Goal: Navigation & Orientation: Understand site structure

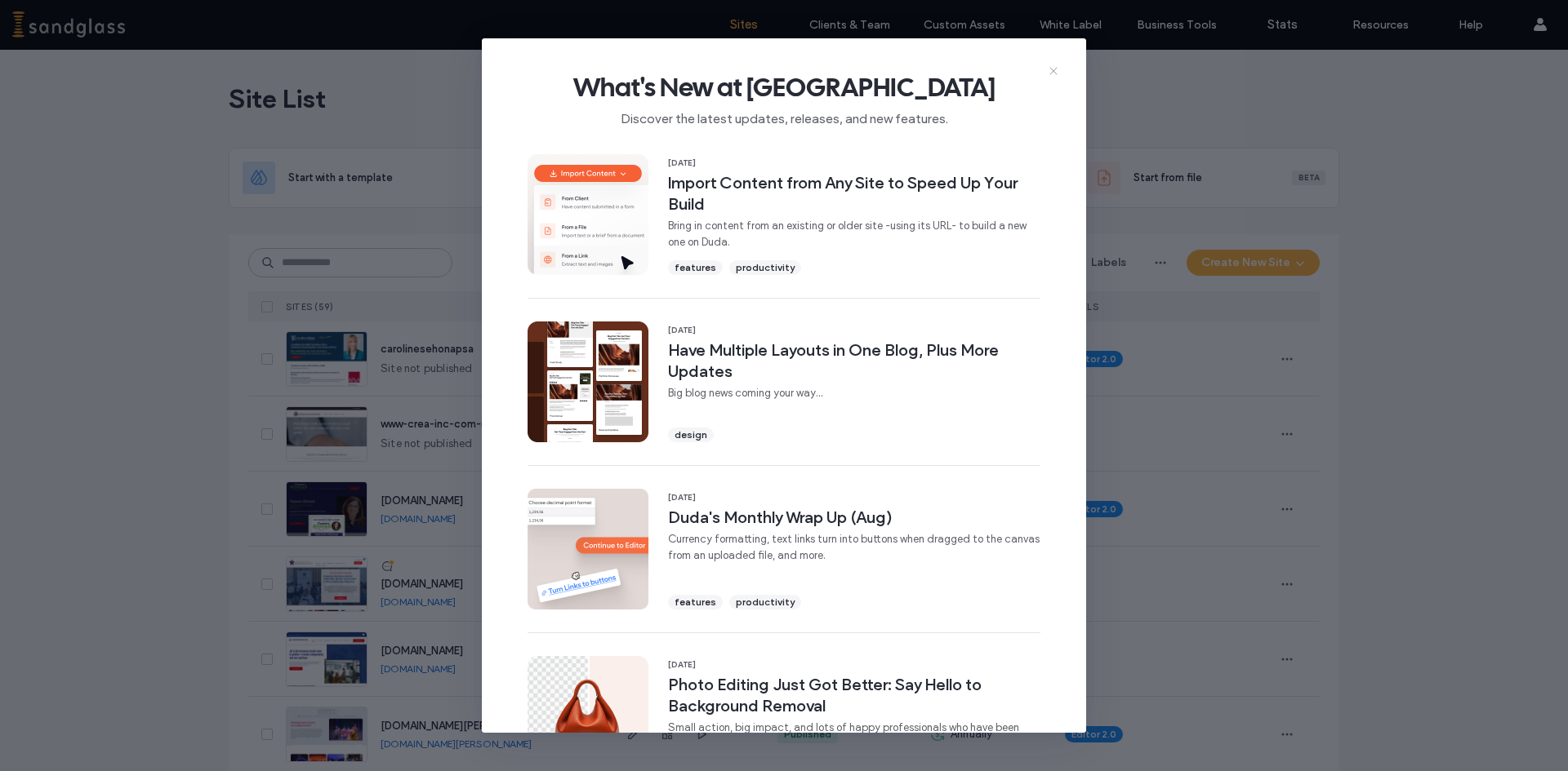
click at [1058, 67] on icon at bounding box center [1053, 71] width 13 height 13
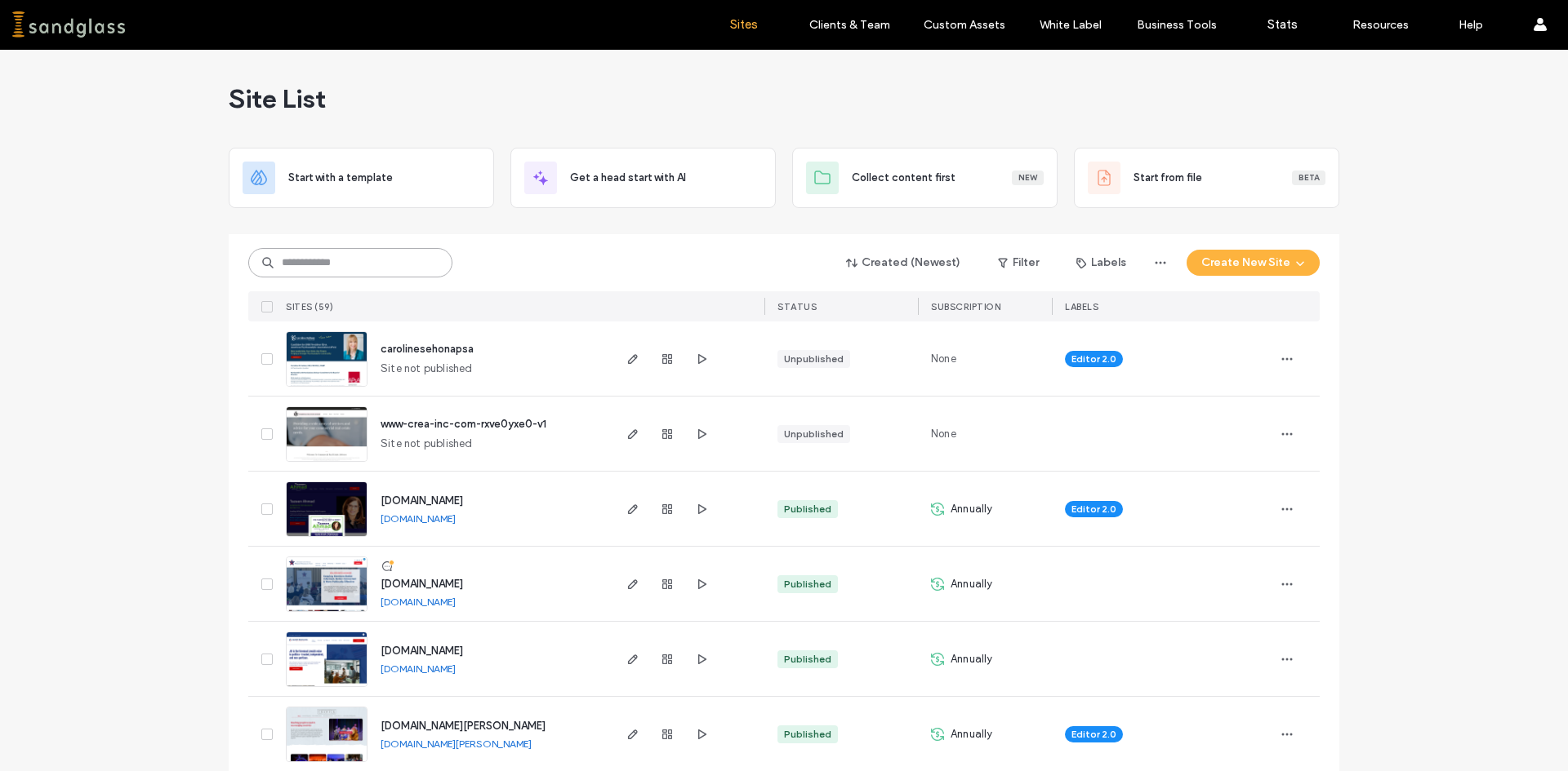
click at [382, 271] on input at bounding box center [351, 262] width 204 height 29
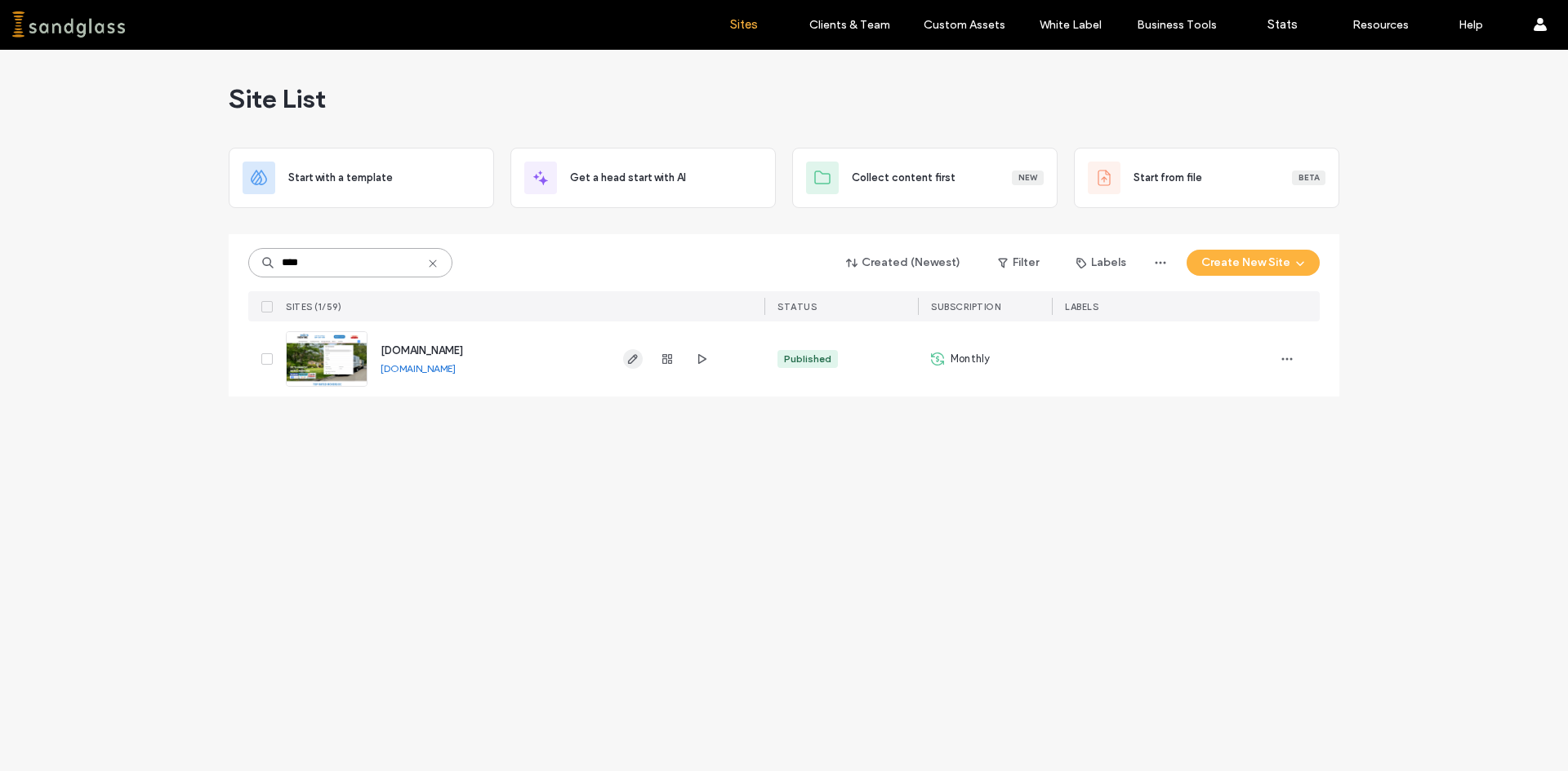
type input "****"
click at [629, 361] on use "button" at bounding box center [633, 359] width 9 height 9
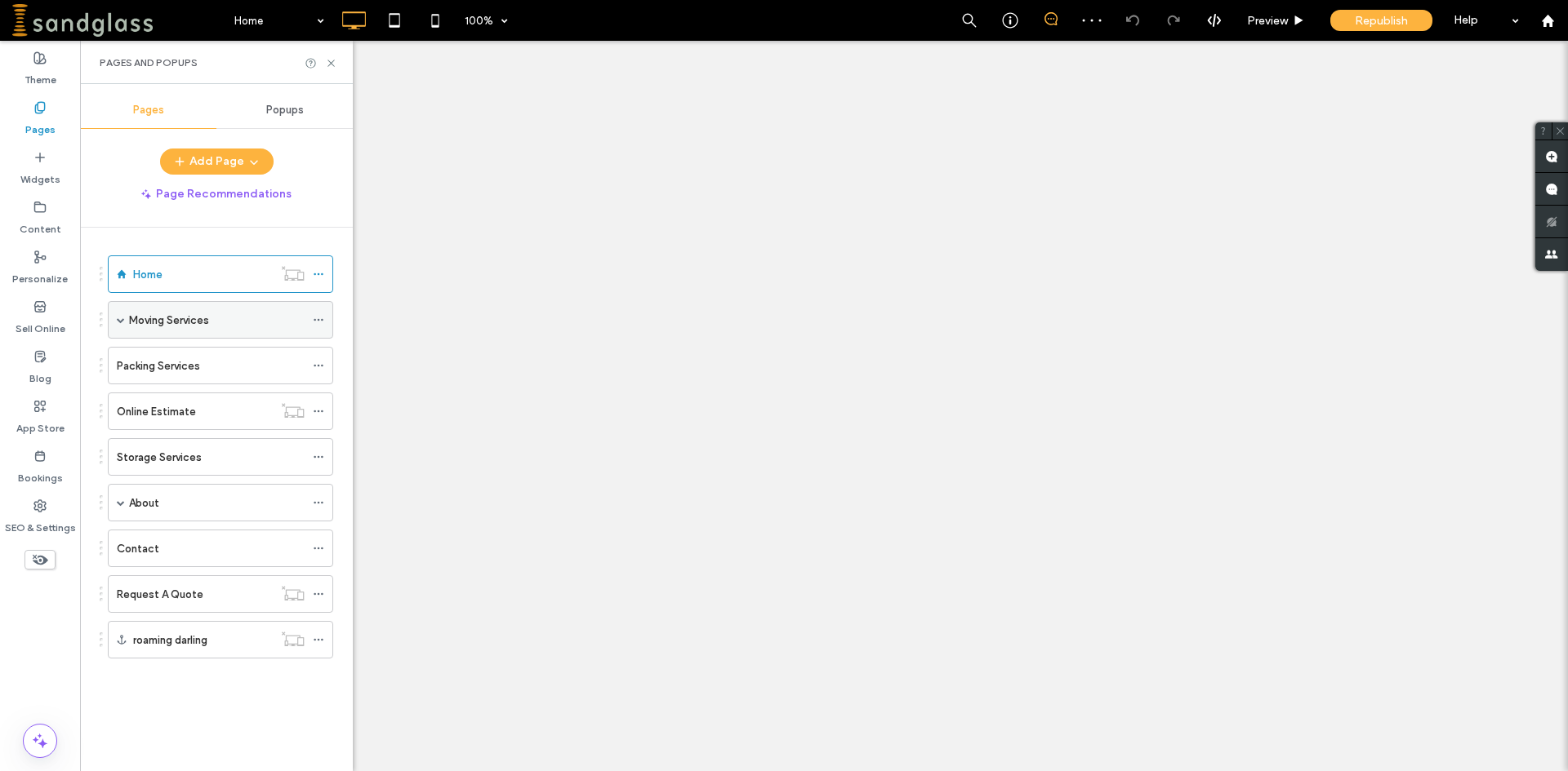
click at [119, 320] on span at bounding box center [121, 319] width 8 height 8
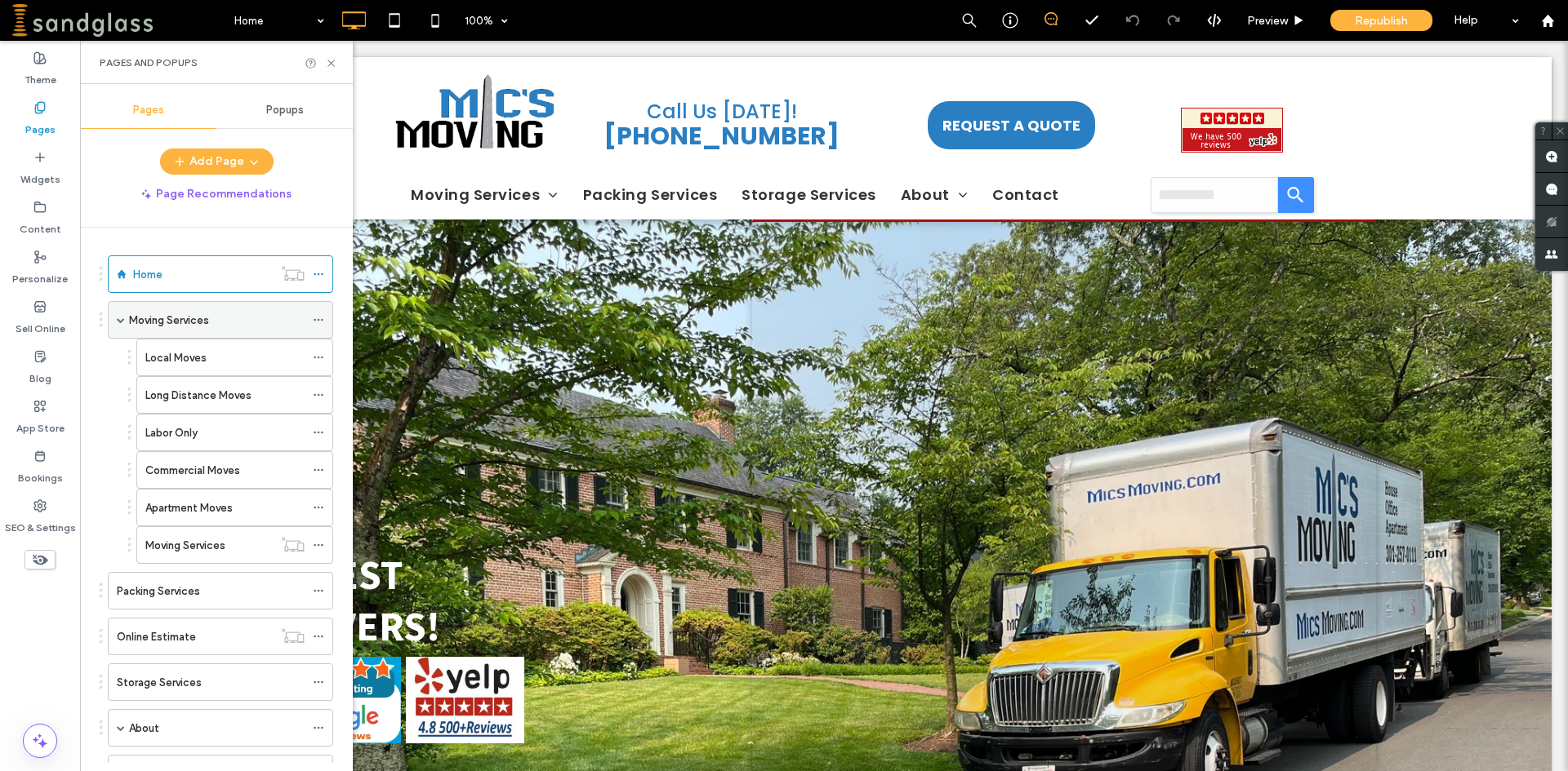
click at [119, 321] on span at bounding box center [121, 319] width 8 height 8
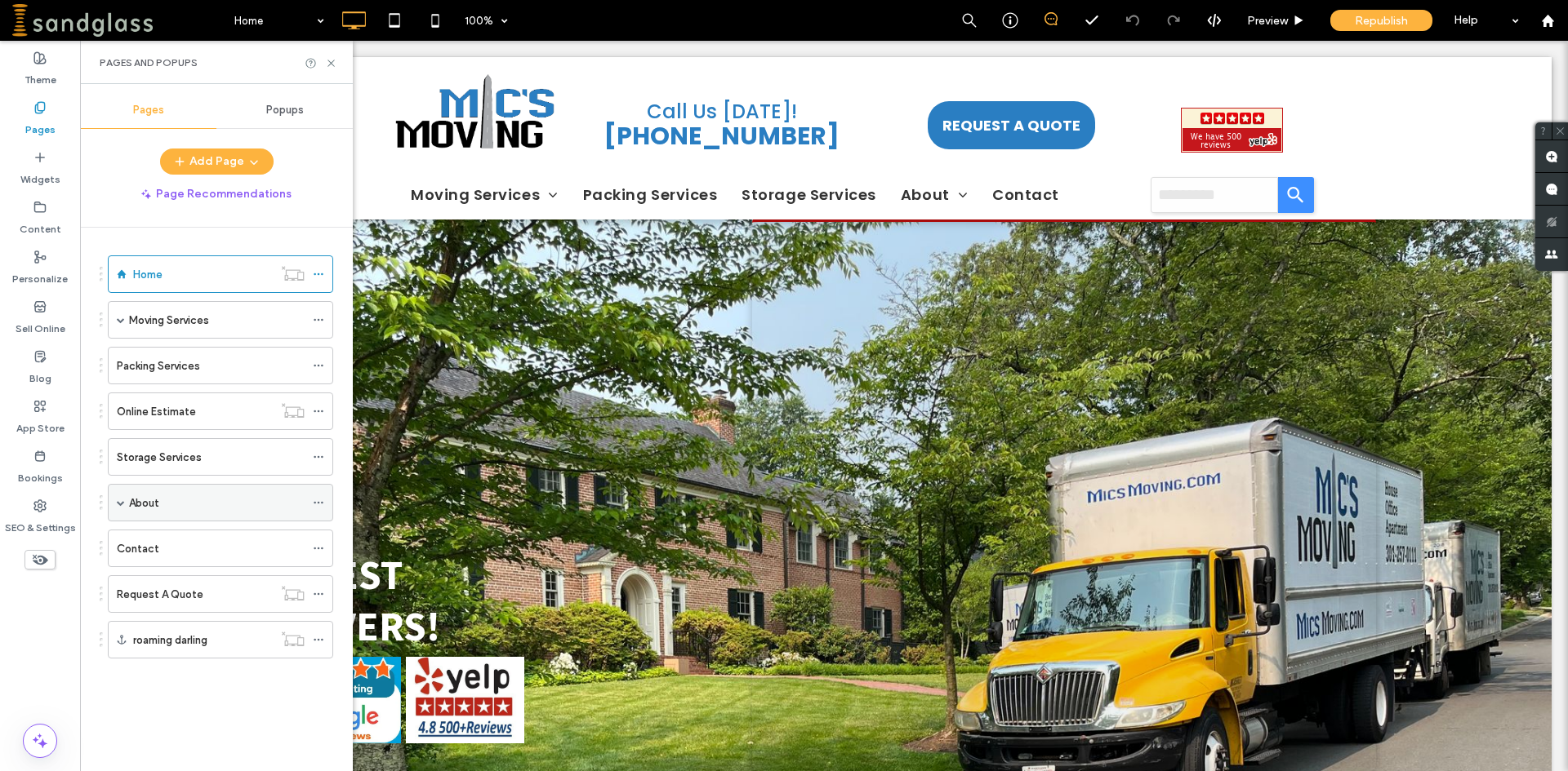
click at [126, 510] on div "About" at bounding box center [220, 503] width 225 height 37
click at [119, 500] on span at bounding box center [121, 502] width 8 height 8
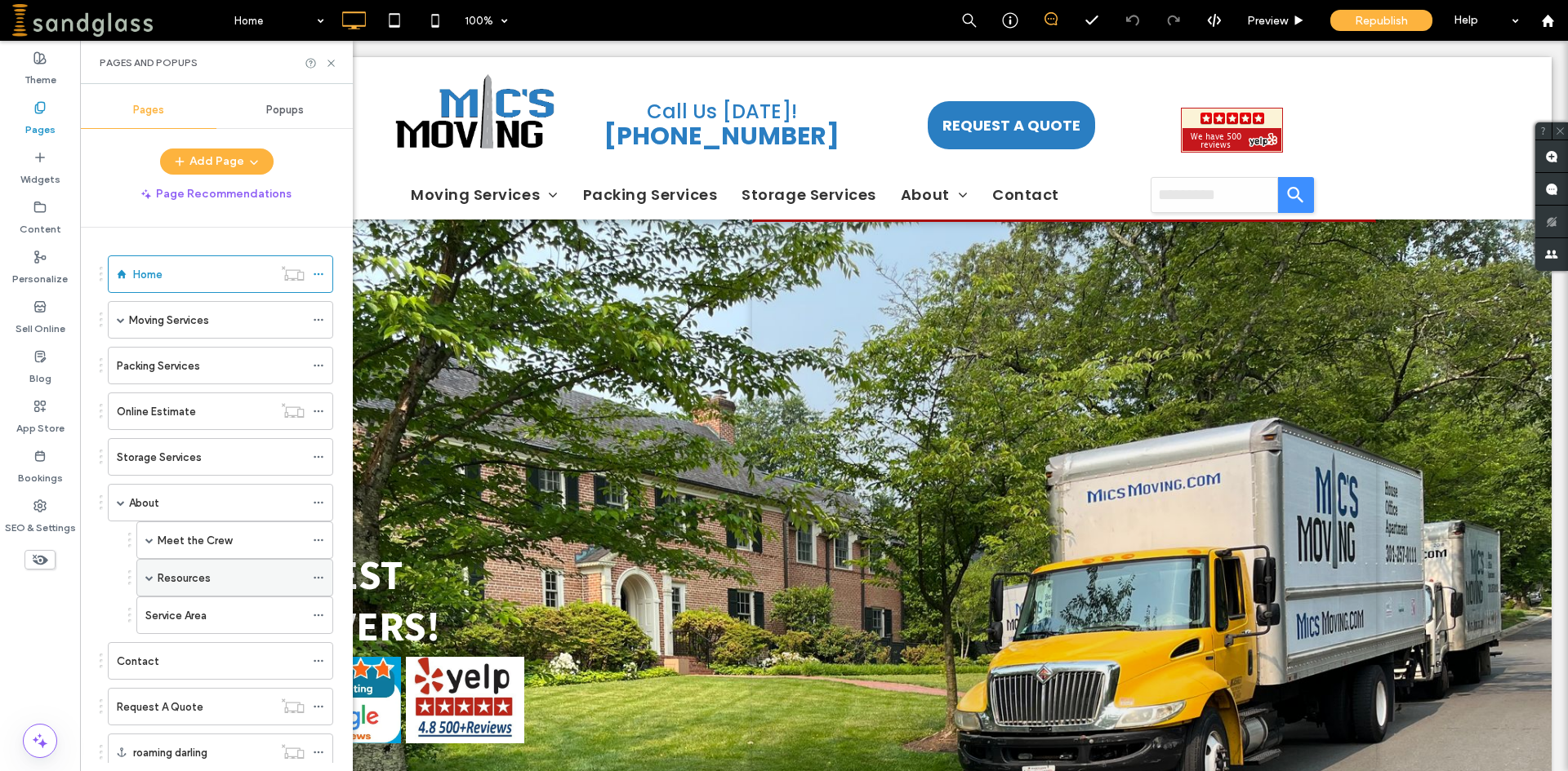
click at [157, 576] on div "Resources" at bounding box center [234, 578] width 197 height 37
click at [151, 574] on span at bounding box center [149, 577] width 8 height 8
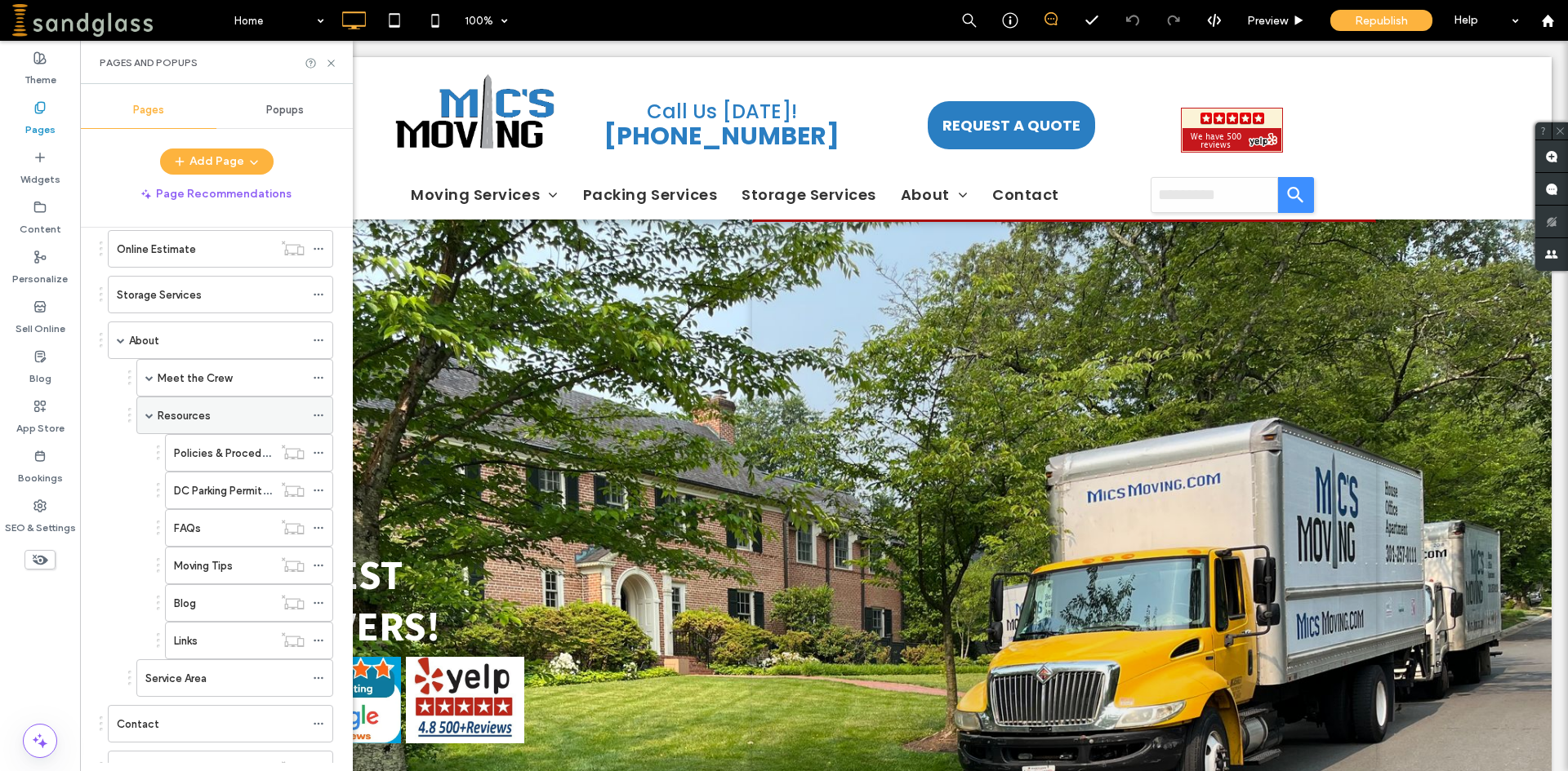
scroll to position [163, 0]
click at [157, 383] on div "Meet the Crew" at bounding box center [234, 377] width 197 height 37
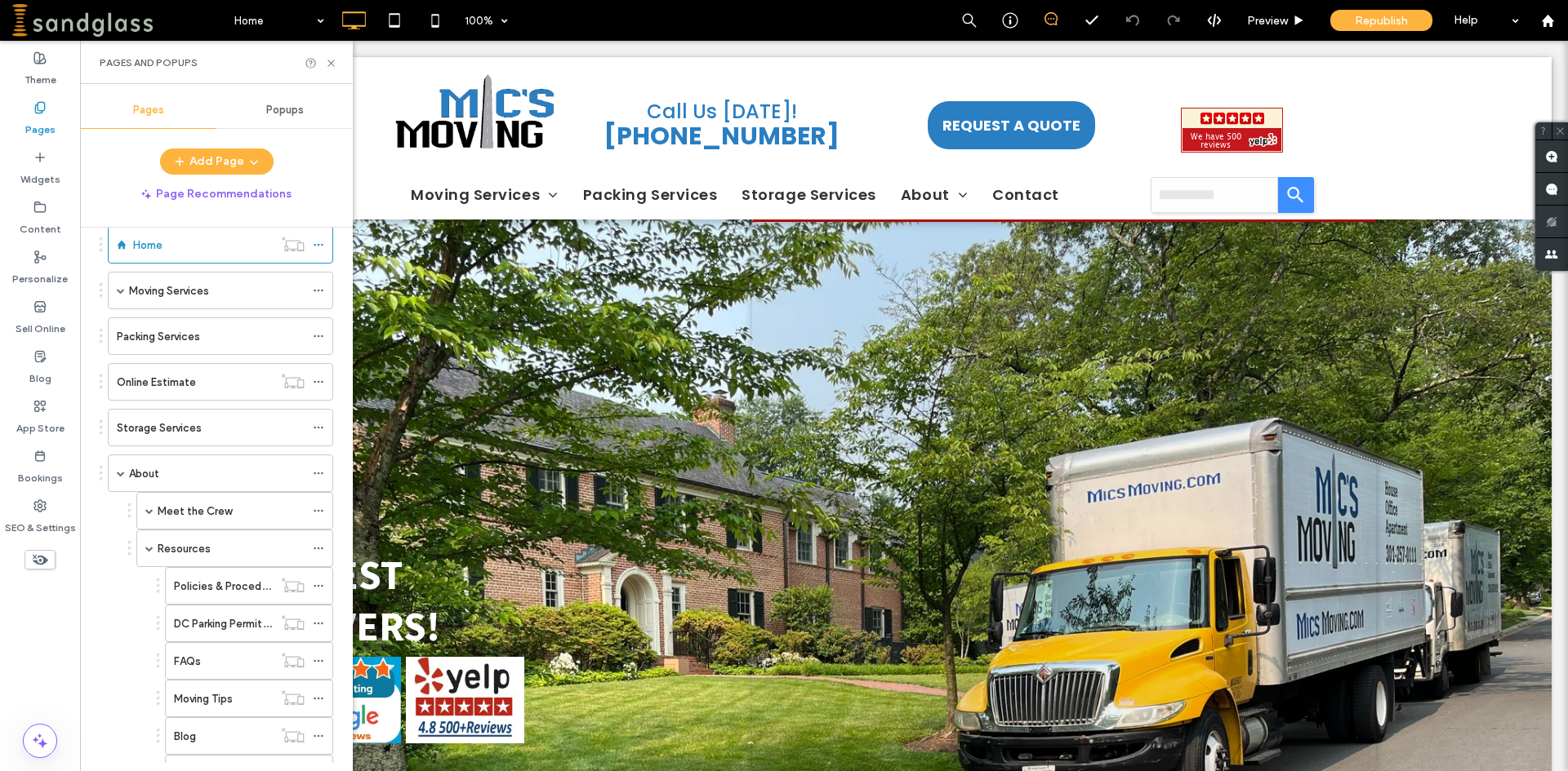
scroll to position [0, 0]
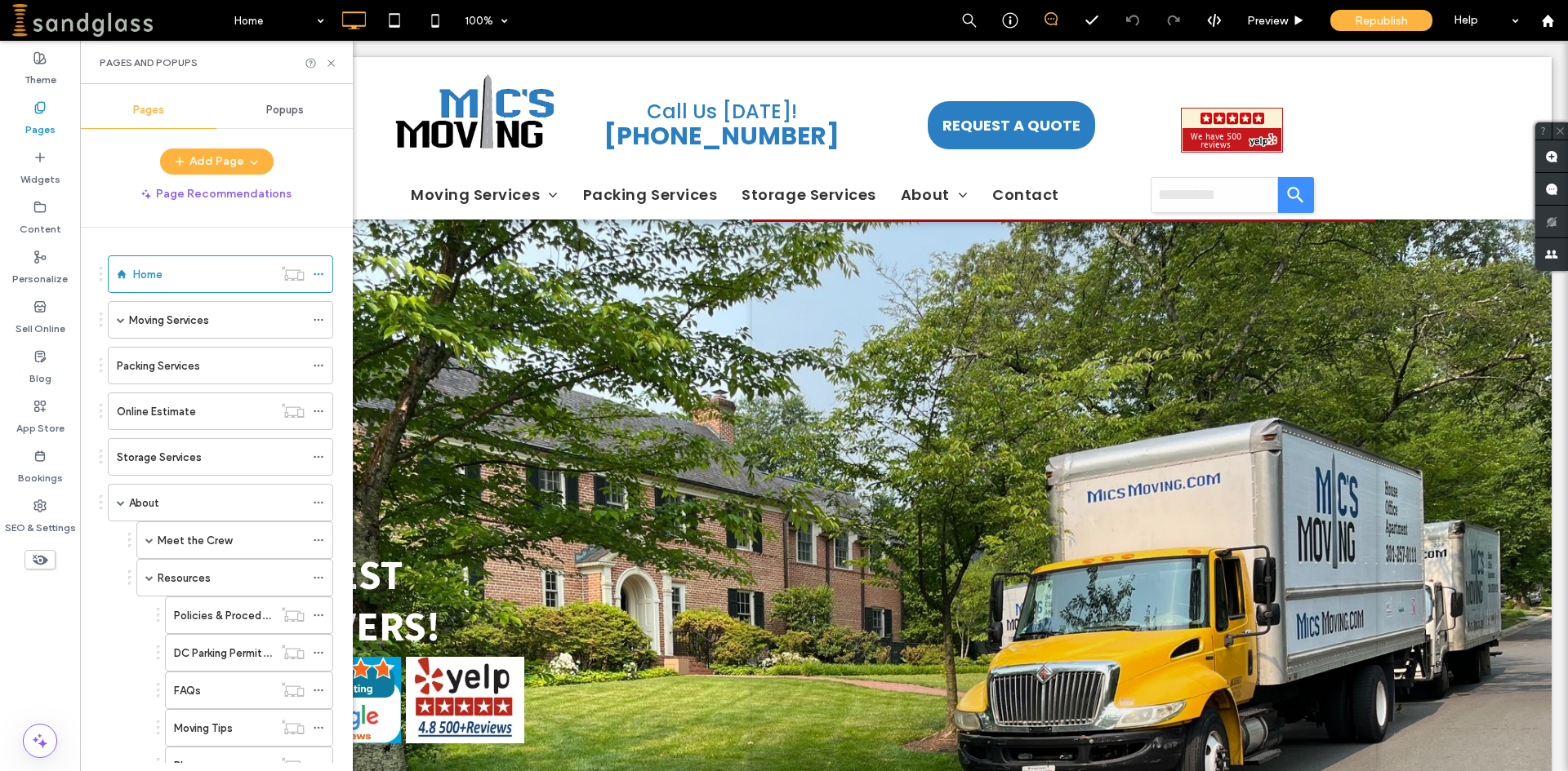
click at [47, 111] on div "Pages" at bounding box center [39, 118] width 80 height 50
click at [323, 66] on div at bounding box center [321, 63] width 33 height 12
click at [332, 62] on use at bounding box center [330, 63] width 7 height 7
